Goal: Register for event/course

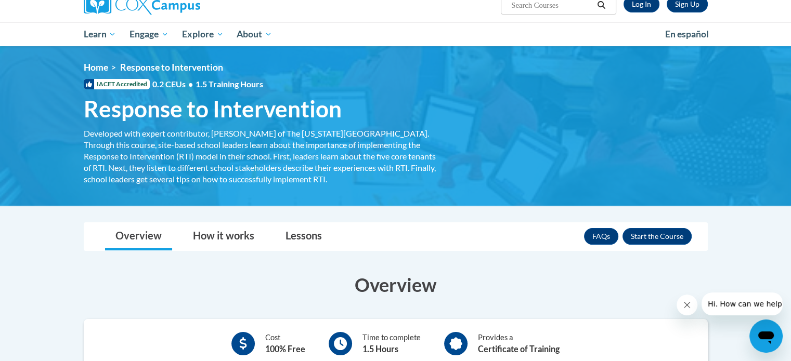
scroll to position [90, 0]
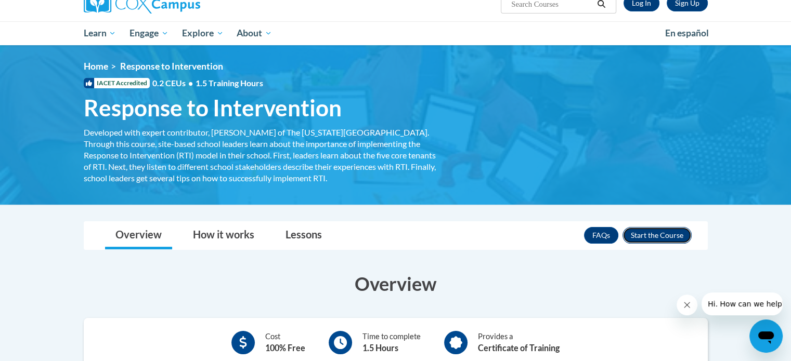
click at [671, 235] on button "Enroll" at bounding box center [656, 235] width 69 height 17
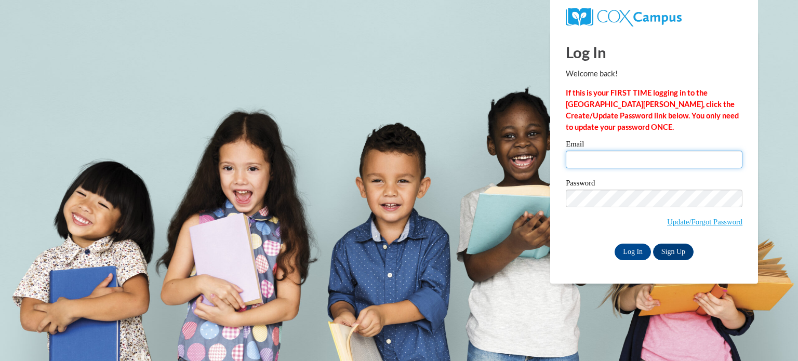
click at [609, 166] on input "Email" at bounding box center [654, 160] width 177 height 18
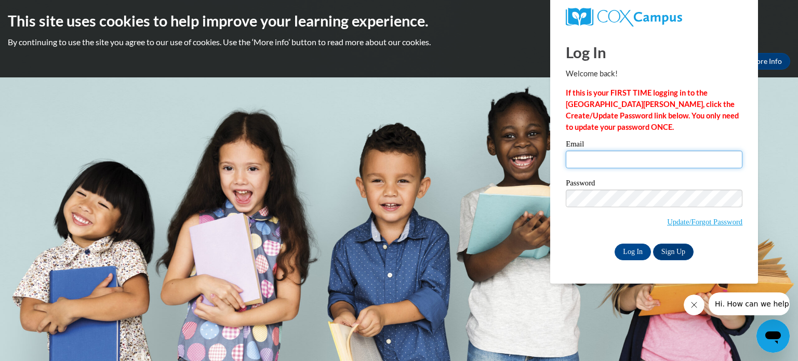
type input "[EMAIL_ADDRESS][DOMAIN_NAME]"
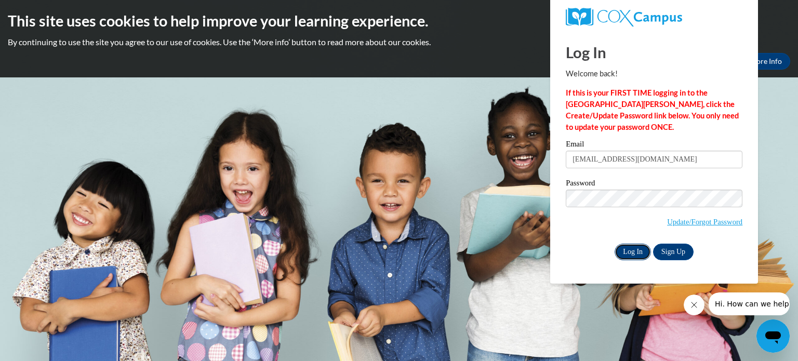
click at [638, 256] on input "Log In" at bounding box center [633, 252] width 36 height 17
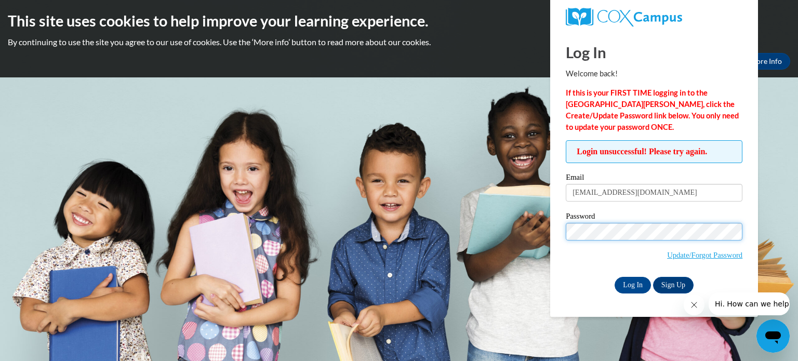
click at [615, 277] on input "Log In" at bounding box center [633, 285] width 36 height 17
click at [594, 270] on div "Password Update/Forgot Password" at bounding box center [654, 243] width 177 height 61
click at [630, 291] on input "Log In" at bounding box center [633, 285] width 36 height 17
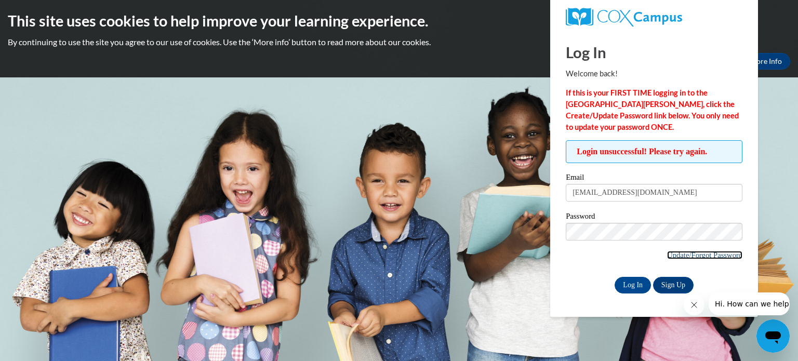
click at [705, 256] on link "Update/Forgot Password" at bounding box center [704, 255] width 75 height 8
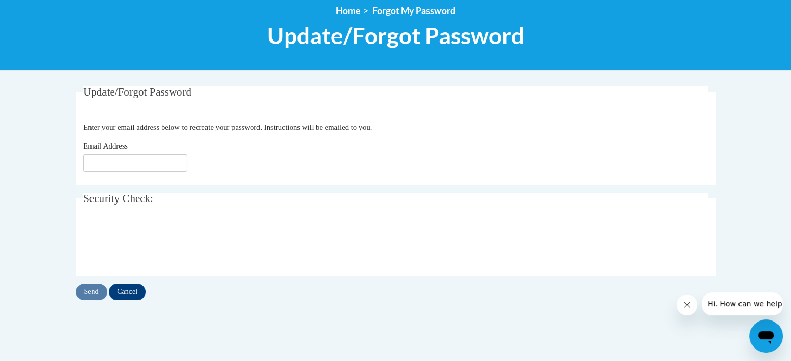
scroll to position [123, 0]
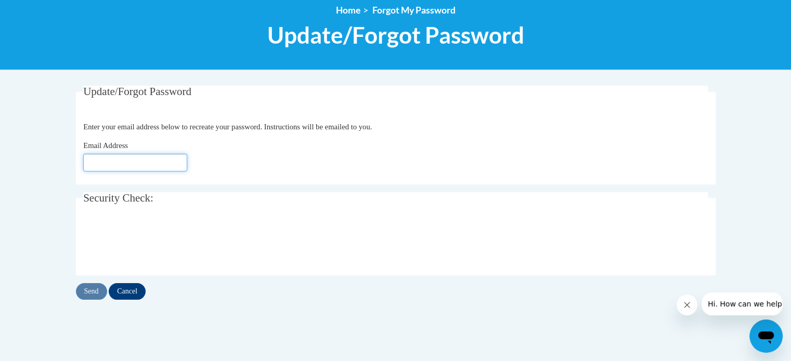
click at [90, 160] on input "Email Address" at bounding box center [135, 163] width 104 height 18
type input "[EMAIL_ADDRESS][DOMAIN_NAME]"
click at [94, 284] on input "Send" at bounding box center [91, 291] width 31 height 17
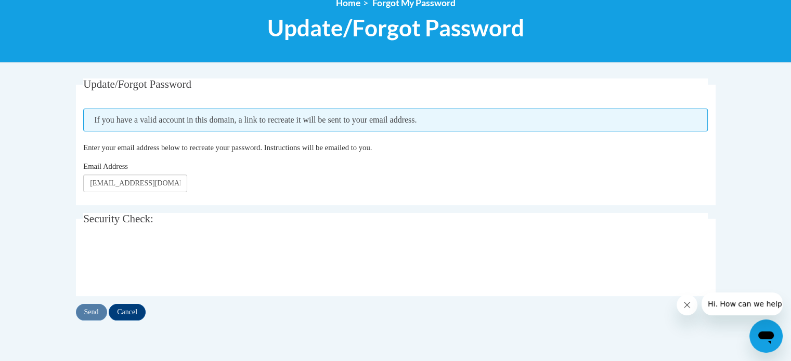
scroll to position [130, 0]
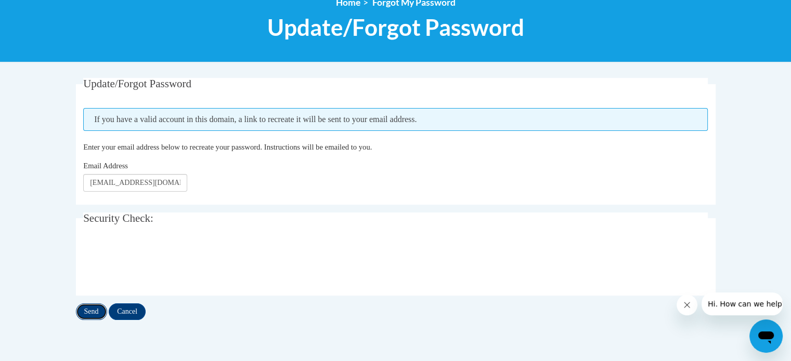
click at [91, 313] on input "Send" at bounding box center [91, 312] width 31 height 17
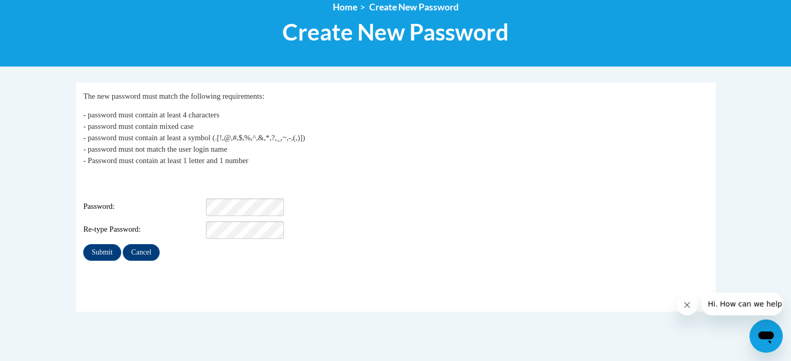
scroll to position [135, 0]
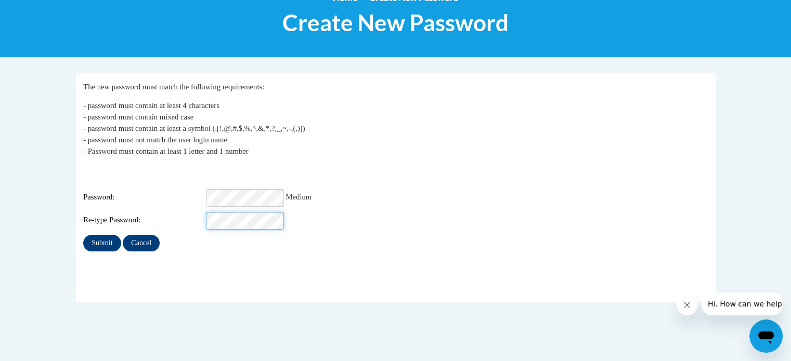
click at [83, 235] on input "Submit" at bounding box center [101, 243] width 37 height 17
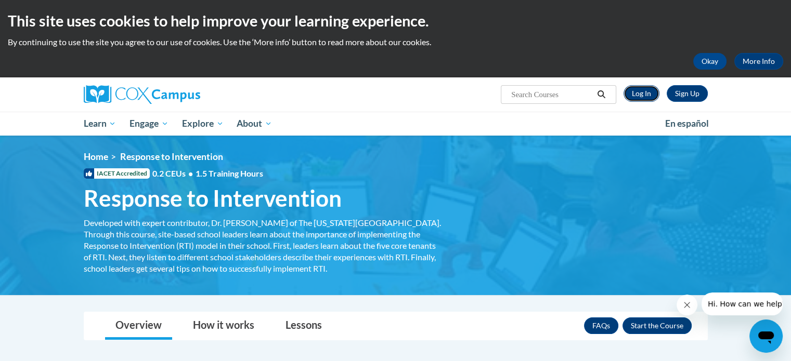
click at [641, 93] on link "Log In" at bounding box center [641, 93] width 36 height 17
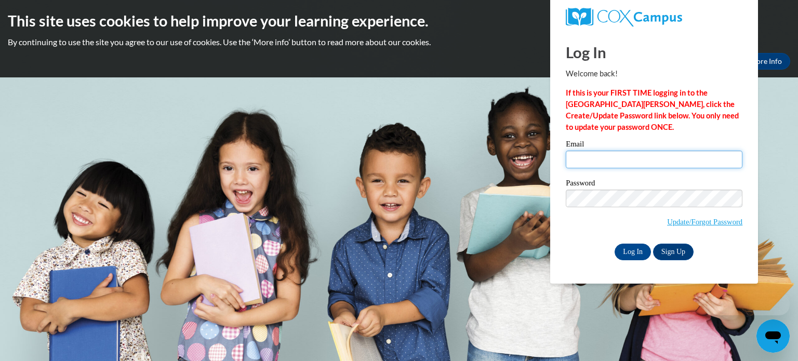
click at [601, 160] on input "Email" at bounding box center [654, 160] width 177 height 18
type input "msioco@kusd.edu"
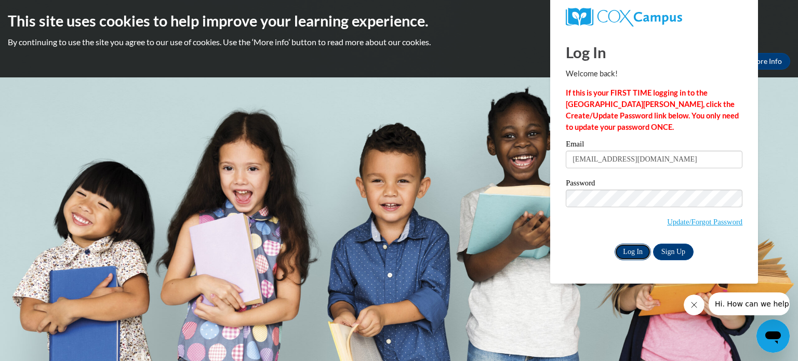
click at [634, 249] on input "Log In" at bounding box center [633, 252] width 36 height 17
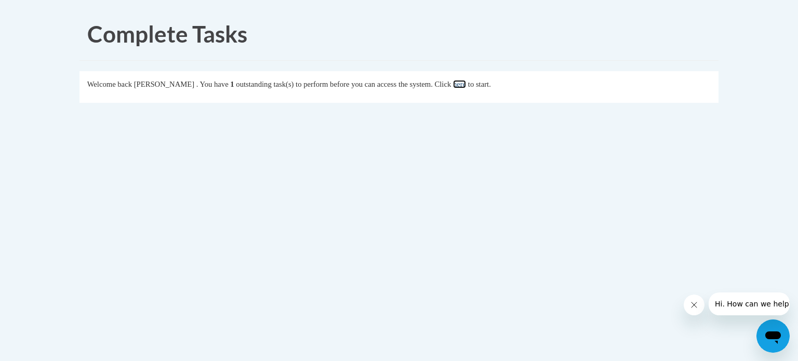
click at [466, 88] on link "here" at bounding box center [459, 84] width 13 height 8
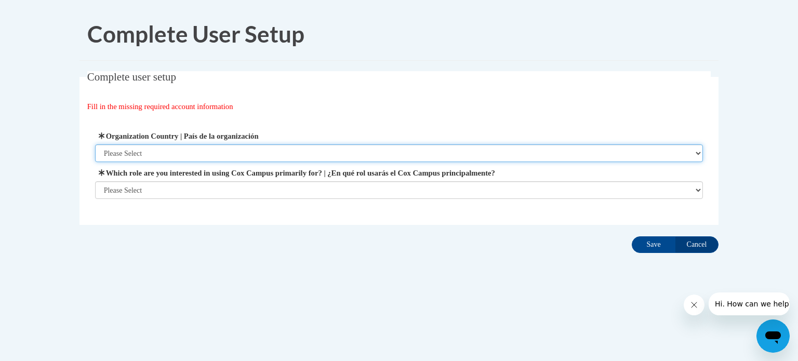
click at [135, 153] on select "Please Select United States | Estados Unidos Outside of the United States | Fue…" at bounding box center [399, 153] width 609 height 18
select select "ad49bcad-a171-4b2e-b99c-48b446064914"
click at [95, 144] on select "Please Select United States | Estados Unidos Outside of the United States | Fue…" at bounding box center [399, 153] width 609 height 18
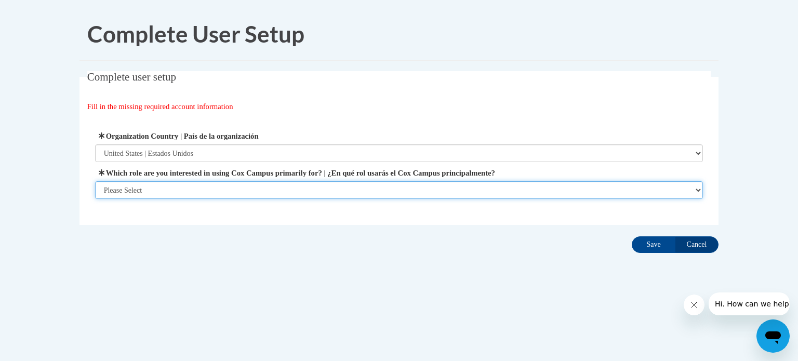
click at [137, 193] on select "Please Select College/University | Colegio/Universidad Community/Nonprofit Part…" at bounding box center [399, 190] width 609 height 18
select select "fbf2d438-af2f-41f8-98f1-81c410e29de3"
click at [95, 199] on select "Please Select College/University | Colegio/Universidad Community/Nonprofit Part…" at bounding box center [399, 190] width 609 height 18
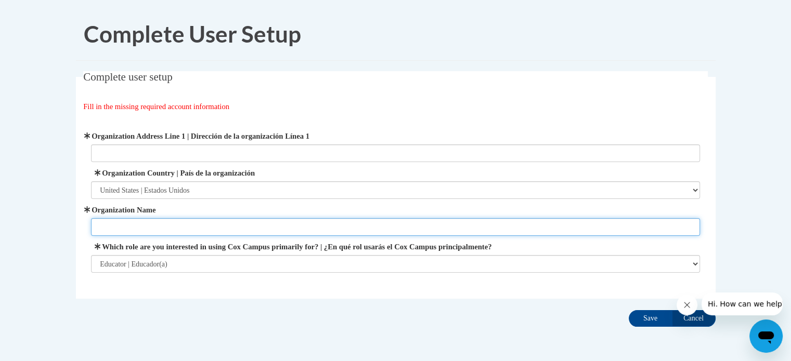
click at [135, 231] on input "Organization Name" at bounding box center [395, 227] width 609 height 18
type input "Kenosha Unified School District"
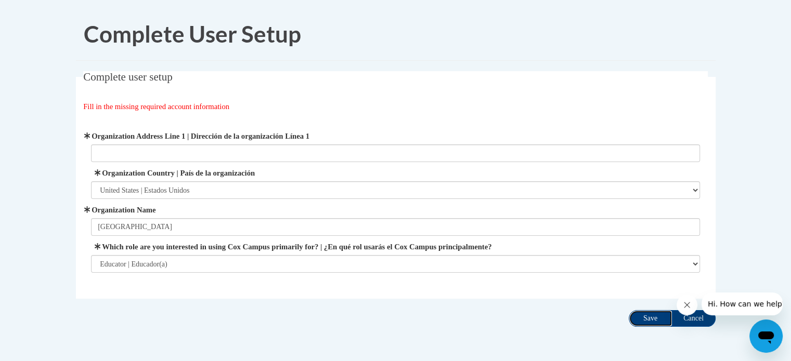
click at [652, 318] on input "Save" at bounding box center [650, 318] width 44 height 17
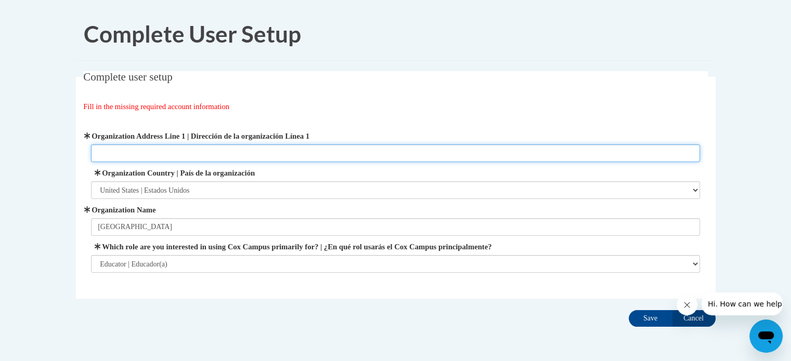
click at [153, 154] on input "Organization Address Line 1 | Dirección de la organización Línea 1" at bounding box center [395, 153] width 609 height 18
type input "6810 45th Ave"
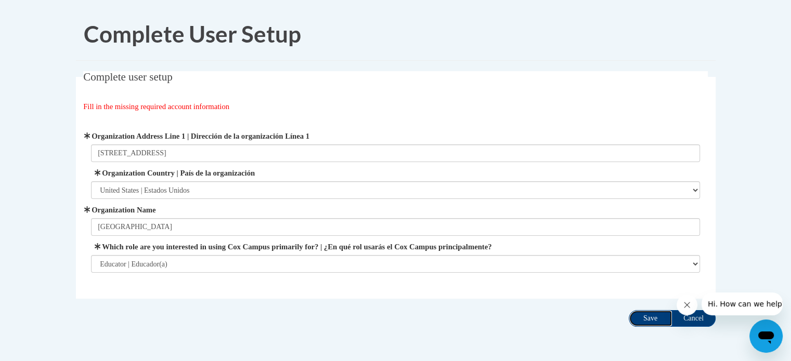
click at [653, 318] on input "Save" at bounding box center [650, 318] width 44 height 17
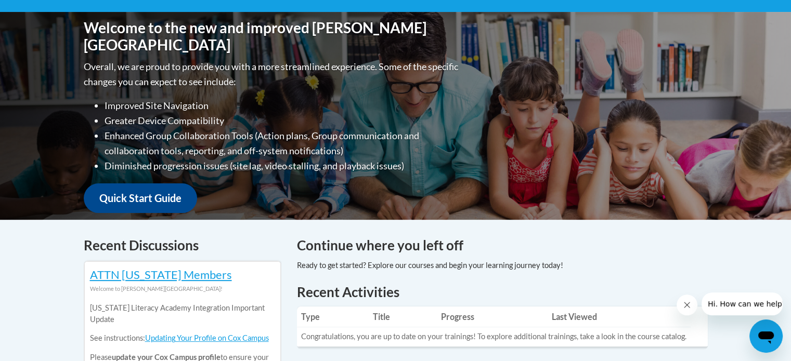
scroll to position [219, 0]
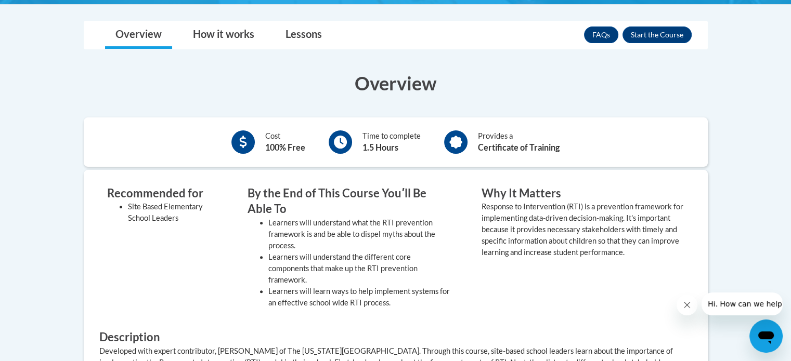
scroll to position [291, 0]
click at [648, 32] on button "Enroll" at bounding box center [656, 35] width 69 height 17
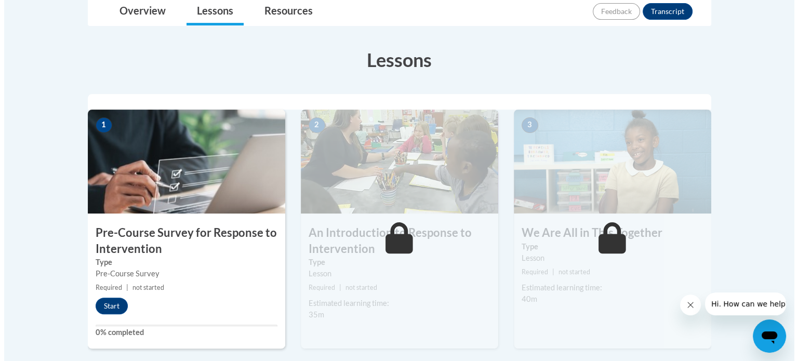
scroll to position [256, 0]
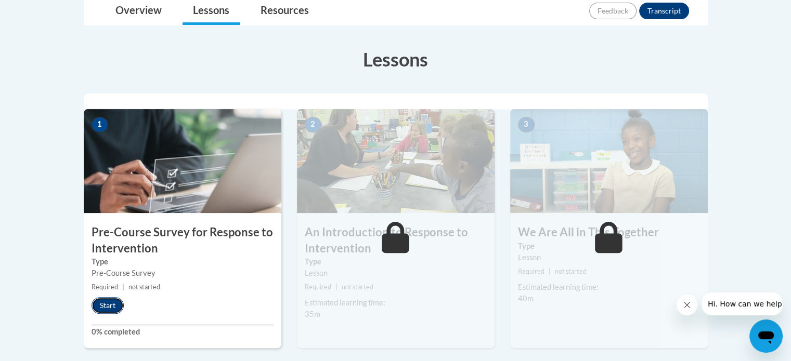
click at [106, 306] on button "Start" at bounding box center [107, 305] width 32 height 17
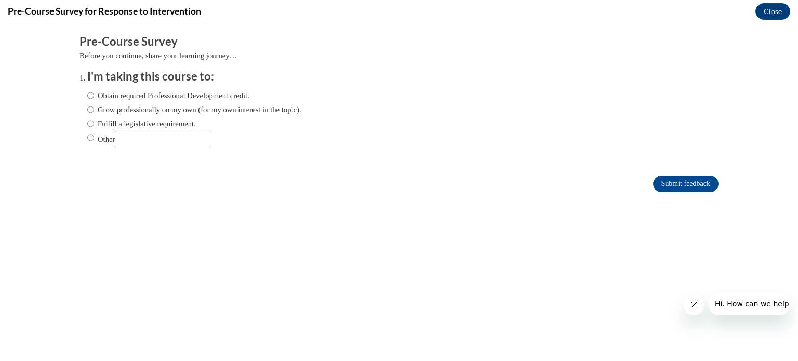
scroll to position [0, 0]
click at [87, 96] on input "Obtain required Professional Development credit." at bounding box center [90, 95] width 7 height 11
radio input "true"
click at [665, 183] on input "Submit feedback" at bounding box center [685, 184] width 65 height 17
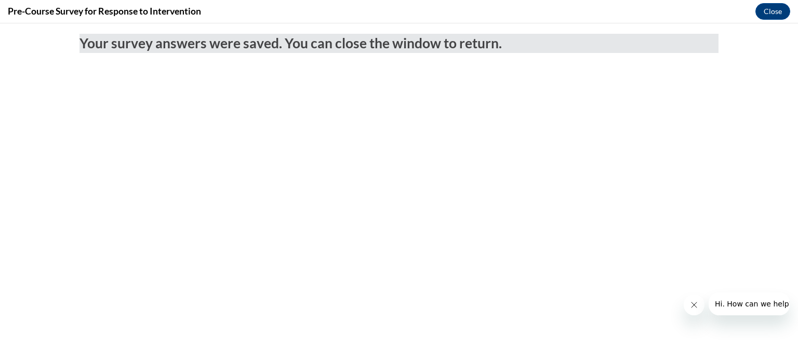
click at [695, 306] on icon "Close message from company" at bounding box center [694, 305] width 8 height 8
click at [766, 13] on button "Close" at bounding box center [773, 11] width 35 height 17
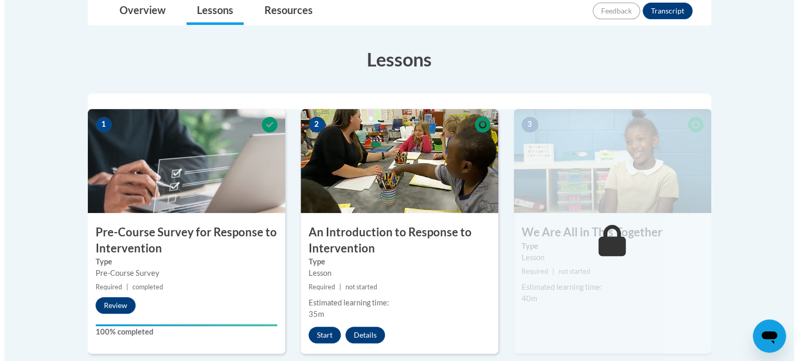
scroll to position [312, 0]
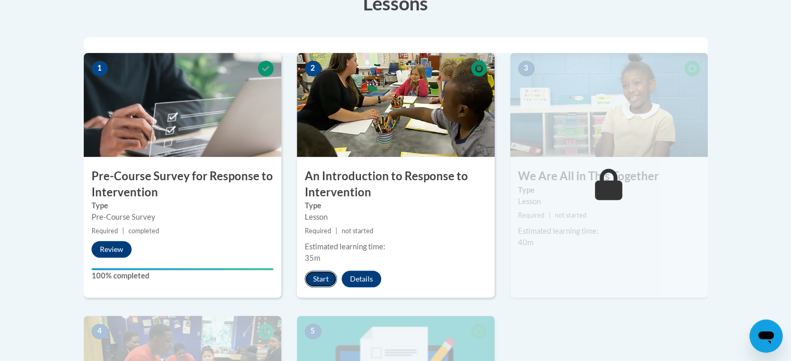
click at [321, 283] on button "Start" at bounding box center [321, 279] width 32 height 17
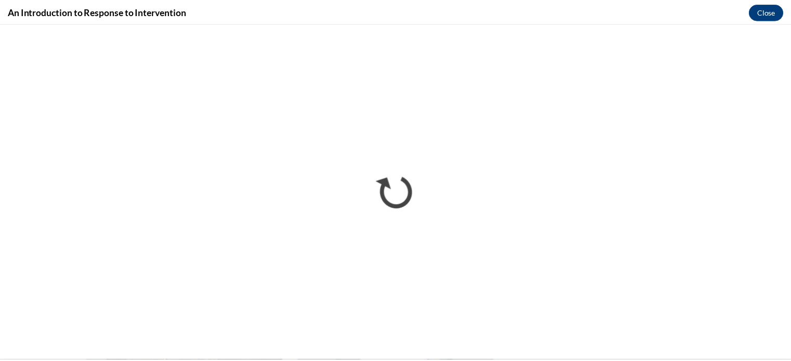
scroll to position [0, 0]
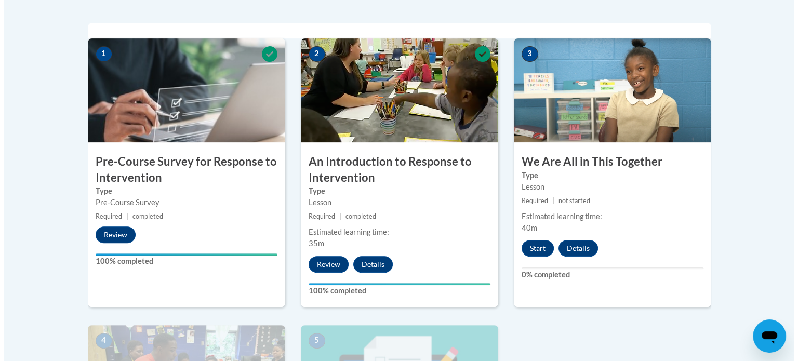
scroll to position [362, 0]
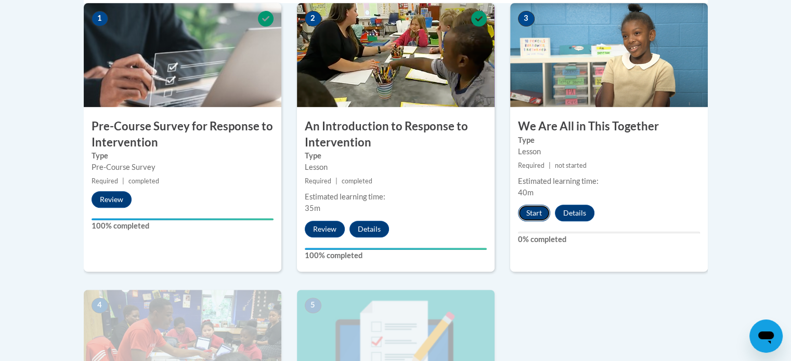
click at [531, 219] on button "Start" at bounding box center [534, 213] width 32 height 17
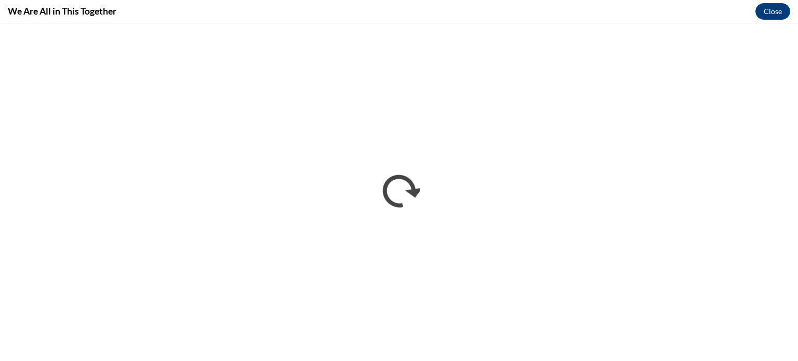
scroll to position [0, 0]
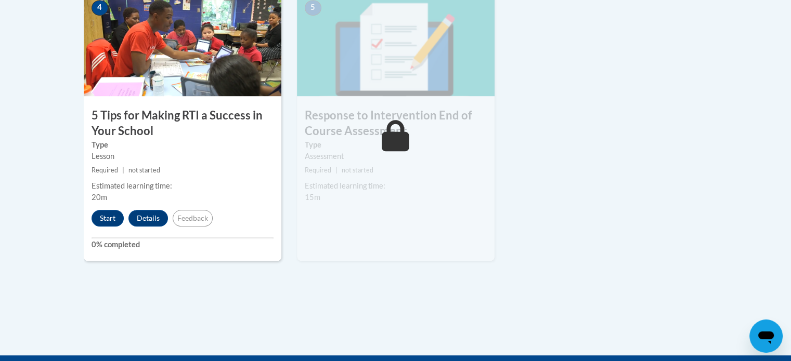
scroll to position [662, 0]
